Goal: Task Accomplishment & Management: Manage account settings

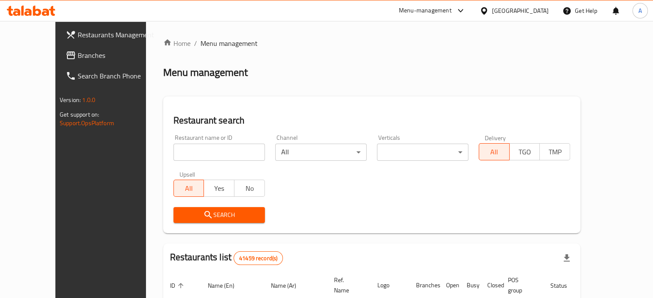
click at [201, 153] on input "search" at bounding box center [218, 152] width 91 height 17
paste input "Burgerino [GEOGRAPHIC_DATA]"
type input "Burgerino [GEOGRAPHIC_DATA]"
click at [213, 212] on span "Search" at bounding box center [219, 215] width 78 height 11
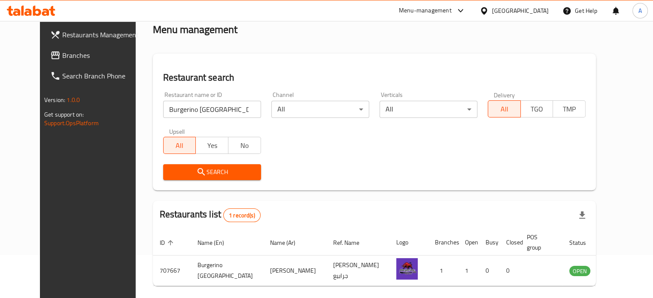
scroll to position [67, 0]
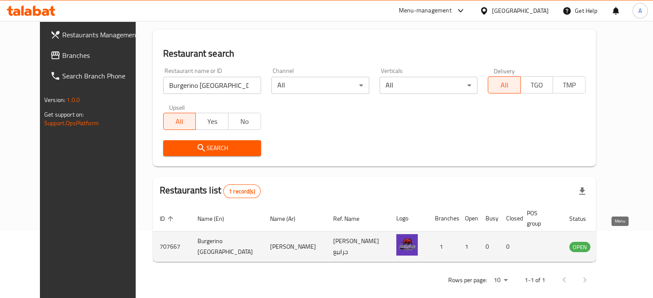
click at [616, 242] on icon "enhanced table" at bounding box center [619, 247] width 10 height 10
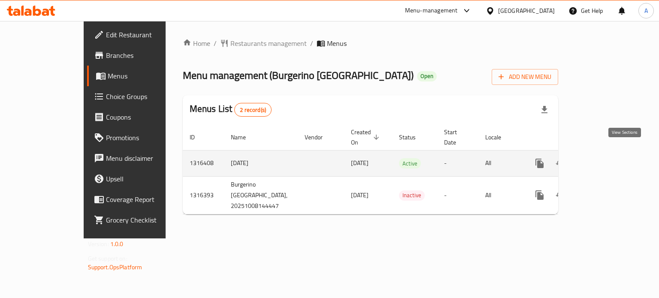
click at [606, 160] on icon "enhanced table" at bounding box center [602, 164] width 8 height 8
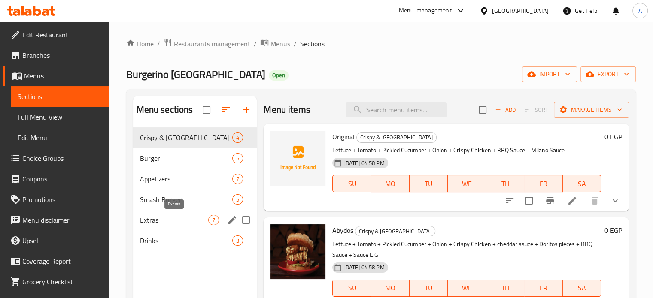
click at [171, 224] on span "Extras" at bounding box center [174, 220] width 69 height 10
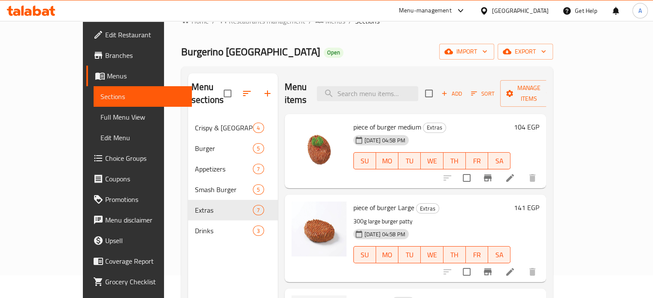
scroll to position [35, 0]
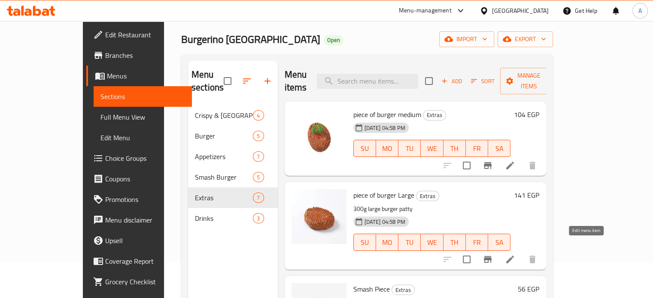
click at [515, 255] on icon at bounding box center [510, 260] width 10 height 10
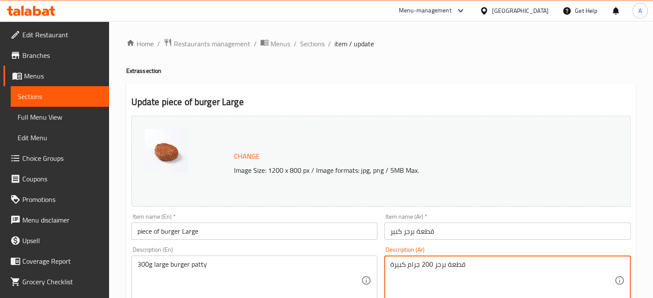
type textarea "قطعة برجر 200 جرام كبيرة"
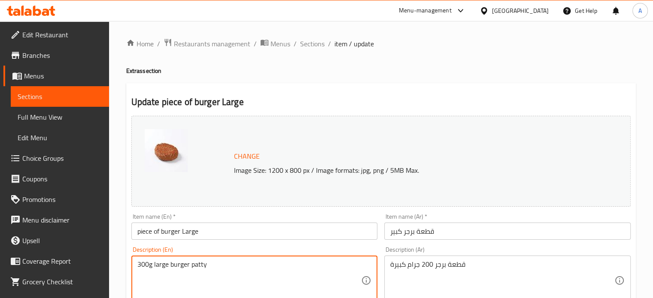
click at [142, 265] on textarea "300g large burger patty" at bounding box center [249, 281] width 224 height 41
click at [137, 266] on textarea "300g large burger patty" at bounding box center [249, 281] width 224 height 41
drag, startPoint x: 142, startPoint y: 268, endPoint x: 136, endPoint y: 268, distance: 5.2
click at [136, 268] on div "300g large burger patty Description (En)" at bounding box center [254, 281] width 246 height 50
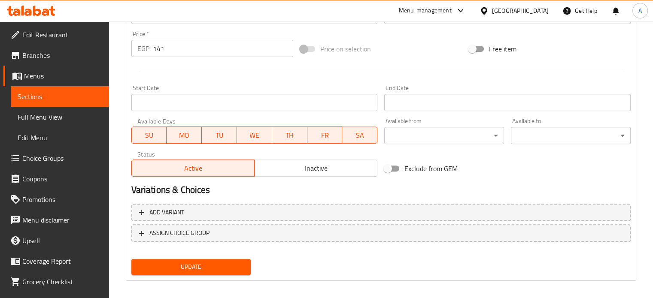
scroll to position [320, 0]
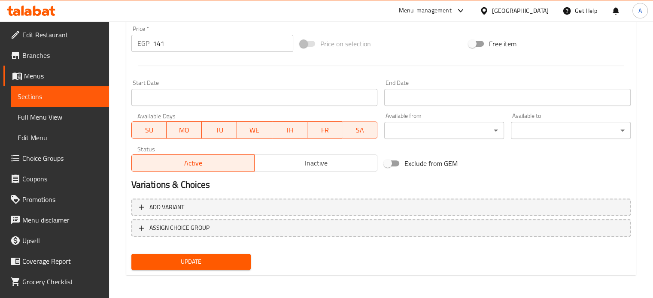
type textarea "200g large burger patty"
click at [235, 257] on span "Update" at bounding box center [191, 262] width 106 height 11
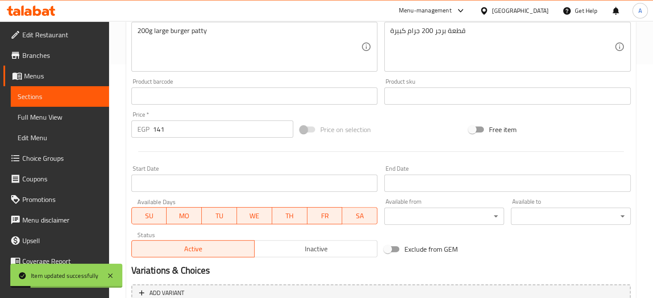
scroll to position [0, 0]
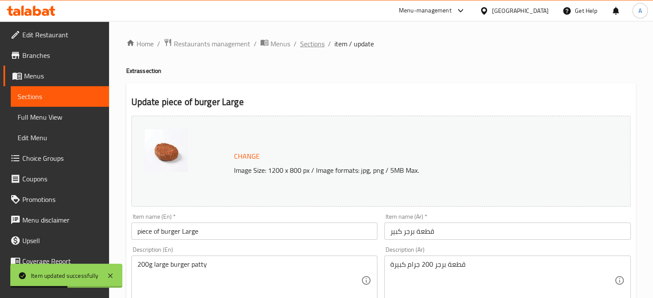
click at [312, 42] on span "Sections" at bounding box center [312, 44] width 24 height 10
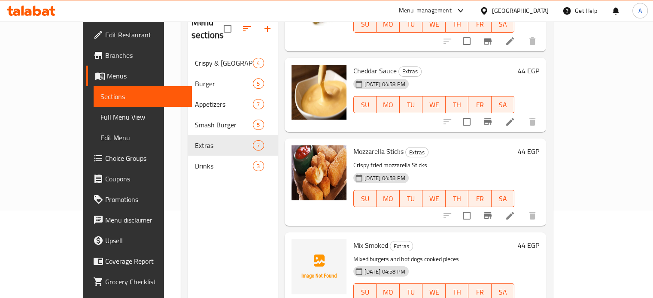
scroll to position [120, 0]
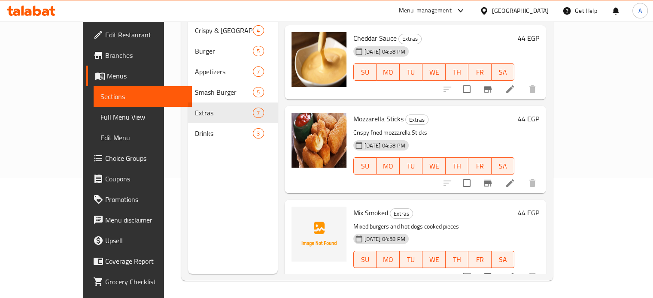
click at [515, 272] on icon at bounding box center [510, 277] width 10 height 10
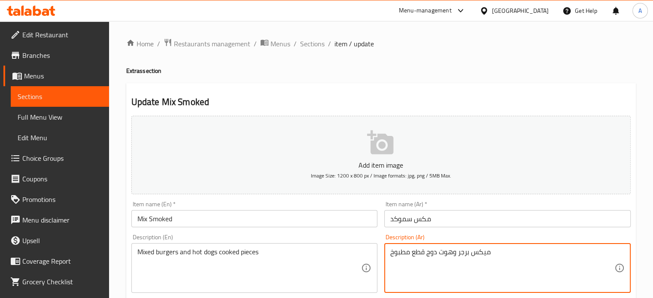
click at [441, 255] on textarea "ميكس برجر وهوت دوج قطع مطبوخ" at bounding box center [502, 268] width 224 height 41
paste textarea "س مابين [PERSON_NAME] والتركى والبيف المدخن"
click at [441, 255] on textarea "مكس مابين [PERSON_NAME] والتركى والبيف المدخن" at bounding box center [502, 268] width 224 height 41
type textarea "مكس مابين [PERSON_NAME] والتركى والبيف المدخن"
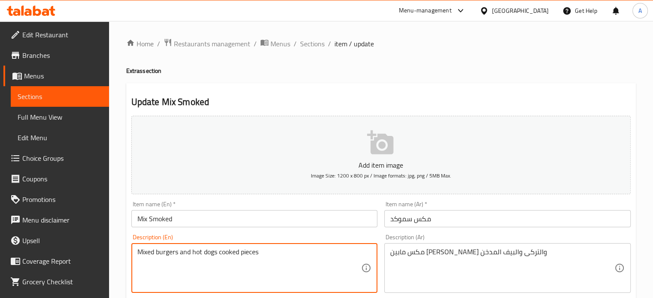
click at [283, 264] on textarea "Mixed burgers and hot dogs cooked pieces" at bounding box center [249, 268] width 224 height 41
paste textarea "of salami, turkey and smoked beef"
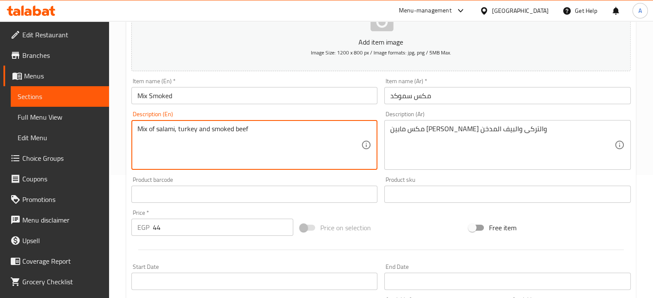
scroll to position [308, 0]
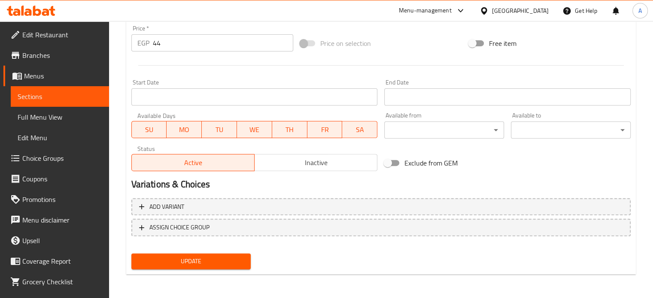
type textarea "Mix of salami, turkey and smoked beef"
click at [167, 267] on button "Update" at bounding box center [191, 262] width 120 height 16
